Goal: Information Seeking & Learning: Learn about a topic

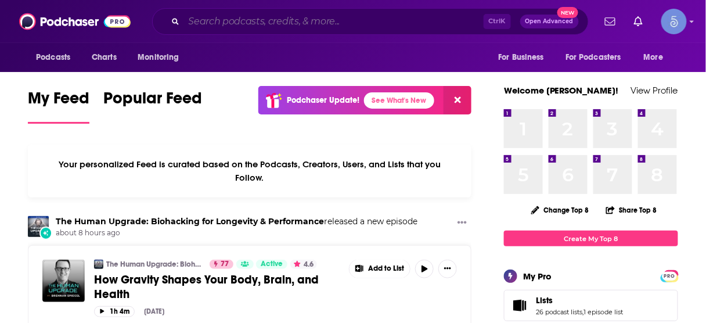
click at [317, 29] on input "Search podcasts, credits, & more..." at bounding box center [334, 21] width 300 height 19
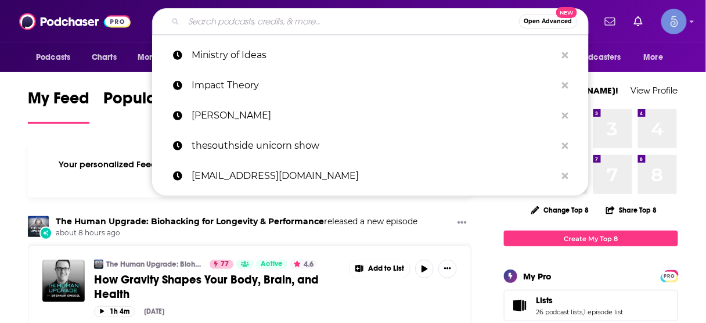
click at [321, 23] on input "Search podcasts, credits, & more..." at bounding box center [351, 21] width 335 height 19
paste input "Talking with the Experts"
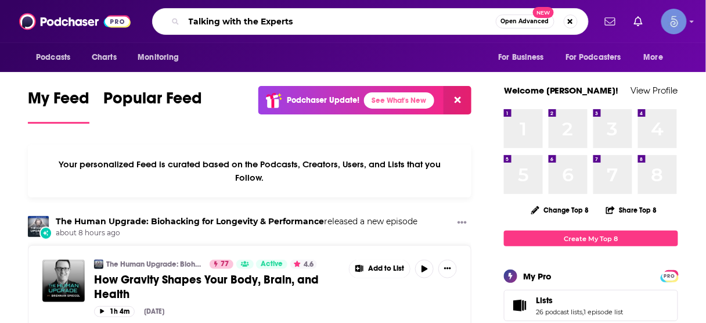
type input "Talking with the Experts"
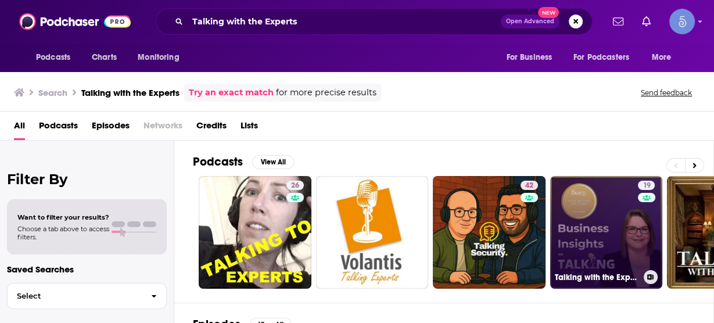
click at [571, 232] on link "19 Talking with the Experts: Business Insights" at bounding box center [606, 232] width 113 height 113
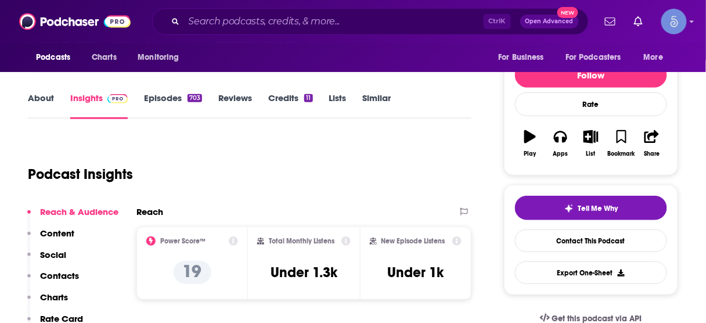
scroll to position [139, 0]
